Goal: Transaction & Acquisition: Purchase product/service

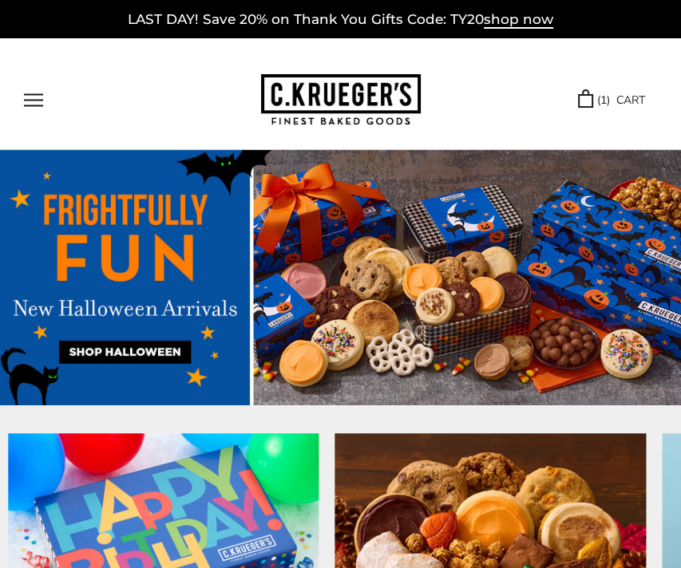
click at [24, 101] on button "Open navigation" at bounding box center [33, 100] width 19 height 14
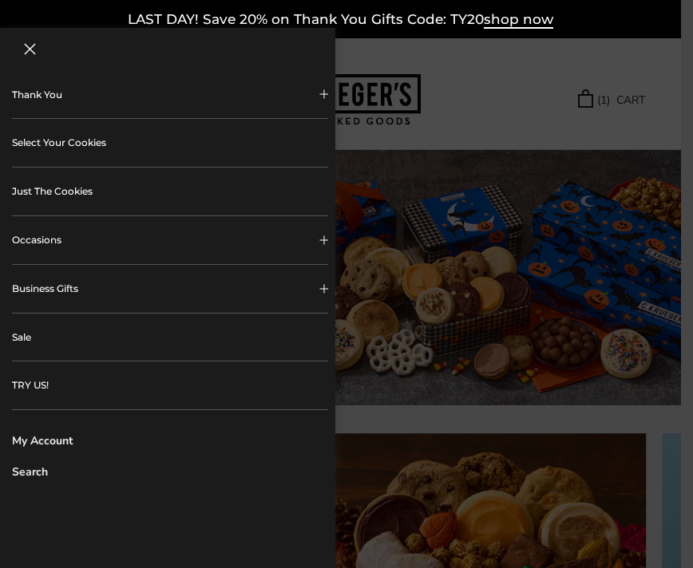
scroll to position [423, 0]
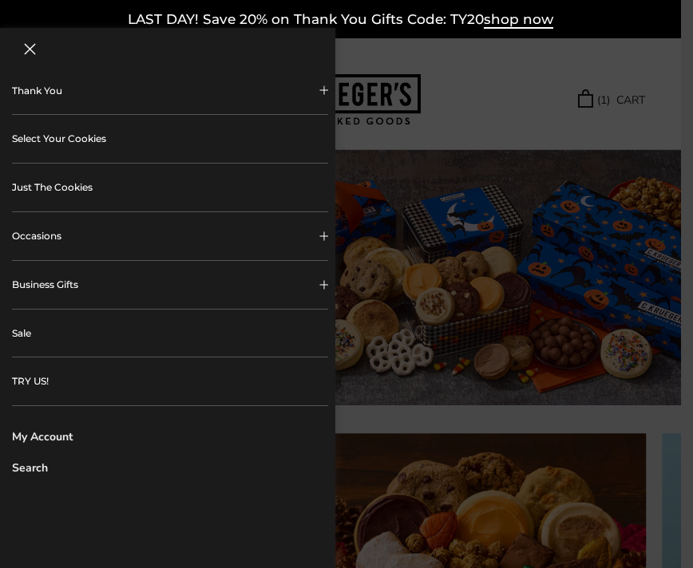
click at [319, 287] on span "Collapsible block button" at bounding box center [323, 284] width 9 height 9
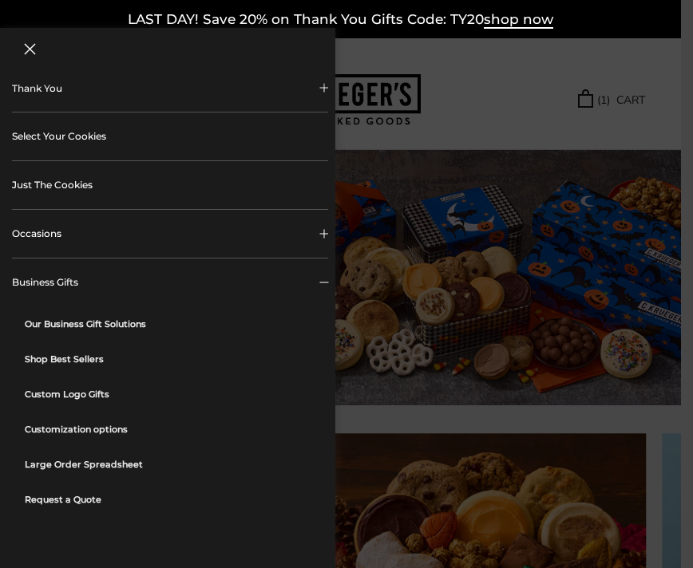
click at [308, 241] on button "Occasions" at bounding box center [170, 234] width 316 height 48
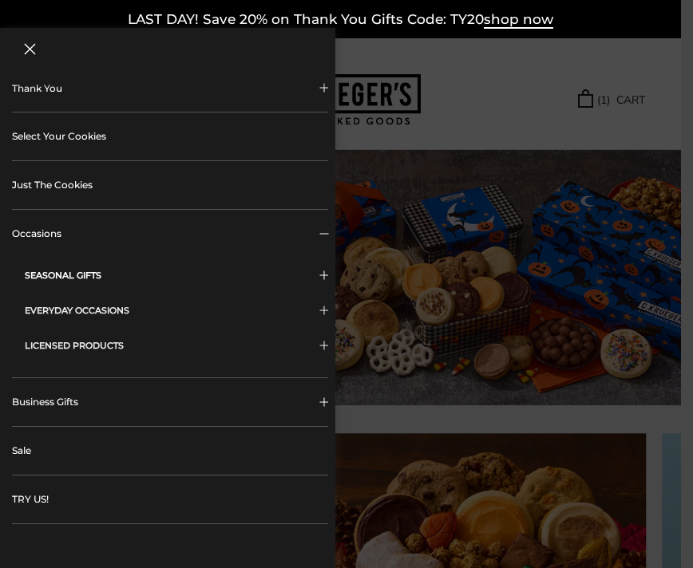
click at [307, 269] on button "SEASONAL GIFTS" at bounding box center [176, 275] width 303 height 35
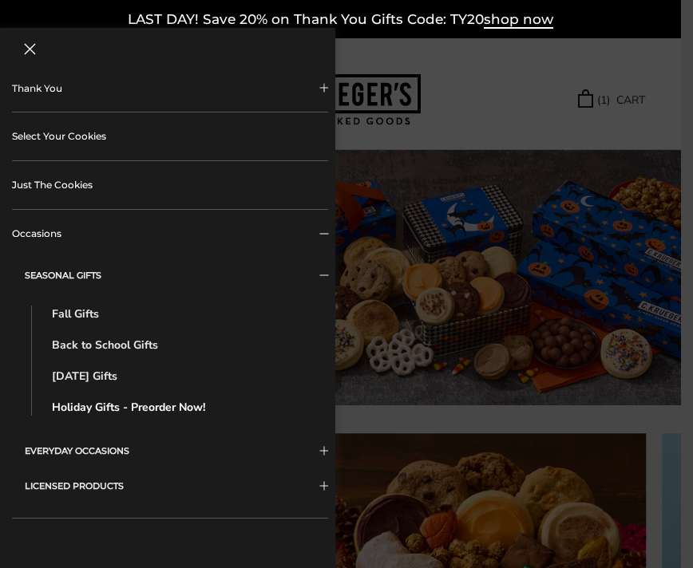
click at [184, 416] on link "Holiday Gifts - Preorder Now!" at bounding box center [182, 407] width 260 height 17
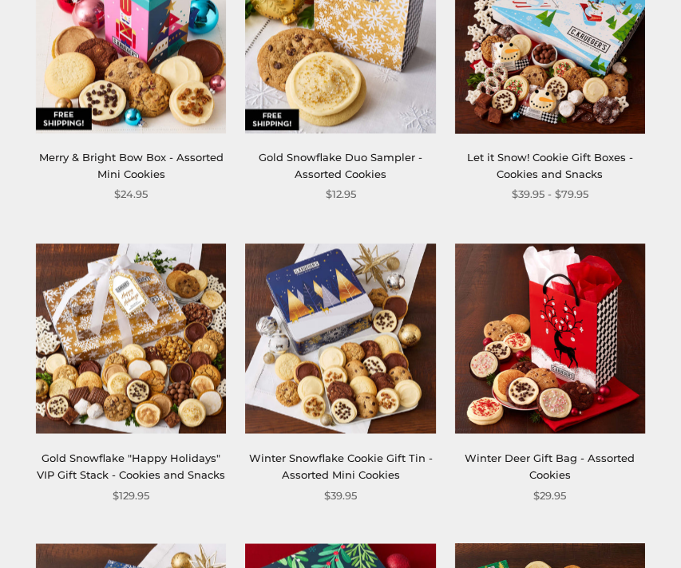
scroll to position [1249, 0]
